Goal: Information Seeking & Learning: Learn about a topic

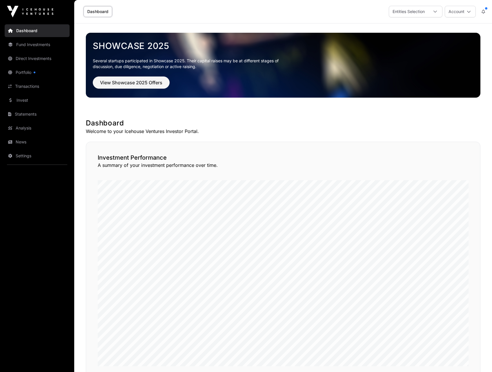
click at [27, 77] on link "Portfolio" at bounding box center [37, 72] width 65 height 13
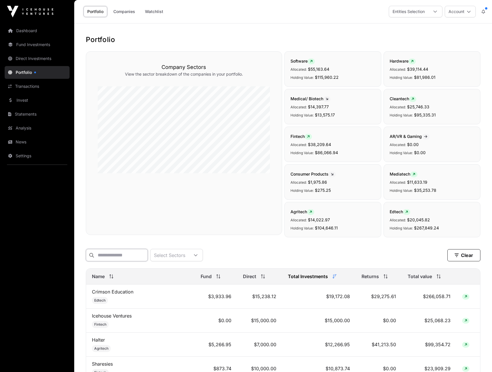
click at [127, 255] on input "text" at bounding box center [117, 255] width 62 height 12
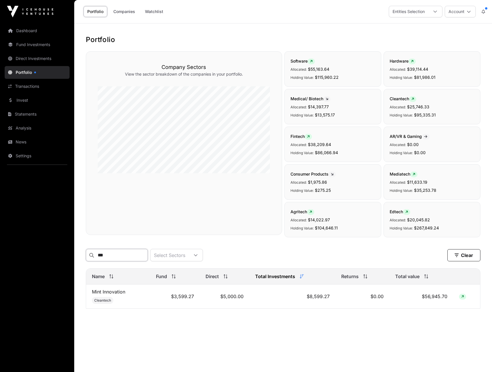
type input "***"
click at [463, 299] on icon at bounding box center [462, 296] width 3 height 3
click at [111, 300] on td "Mint Innovation Cleantech" at bounding box center [118, 297] width 64 height 24
click at [112, 295] on link "Mint Innovation" at bounding box center [108, 292] width 33 height 6
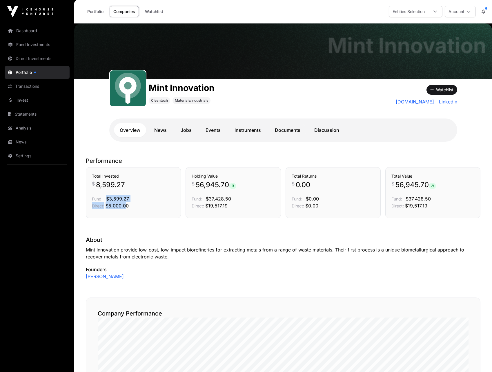
drag, startPoint x: 115, startPoint y: 203, endPoint x: 126, endPoint y: 206, distance: 11.3
click at [126, 206] on div "Total Invested $ 8,599.27 Fund: $3,599.27 Direct: $5,000.00" at bounding box center [133, 191] width 83 height 36
drag, startPoint x: 126, startPoint y: 206, endPoint x: 162, endPoint y: 224, distance: 40.6
click at [141, 210] on div "Total Invested $ 8,599.27 Fund: $3,599.27 Direct: $5,000.00" at bounding box center [133, 192] width 95 height 51
drag, startPoint x: 112, startPoint y: 199, endPoint x: 121, endPoint y: 203, distance: 10.0
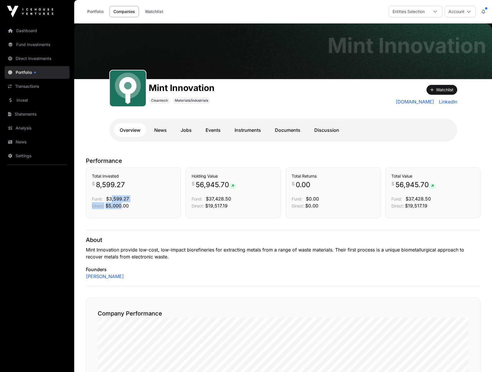
click at [121, 203] on div "Total Invested $ 8,599.27 Fund: $3,599.27 Direct: $5,000.00" at bounding box center [133, 191] width 83 height 36
drag, startPoint x: 121, startPoint y: 203, endPoint x: 119, endPoint y: 209, distance: 6.9
click at [119, 209] on div "Total Invested $ 8,599.27 Fund: $3,599.27 Direct: $5,000.00" at bounding box center [133, 192] width 95 height 51
click at [40, 32] on link "Dashboard" at bounding box center [37, 30] width 65 height 13
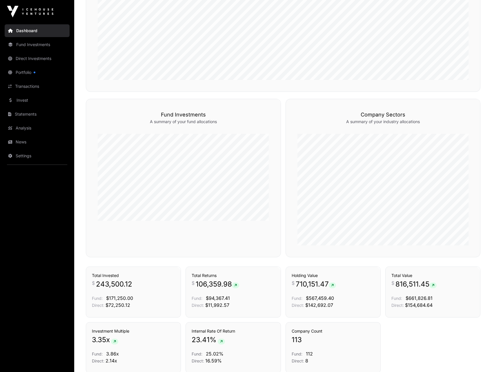
scroll to position [336, 0]
